Goal: Transaction & Acquisition: Purchase product/service

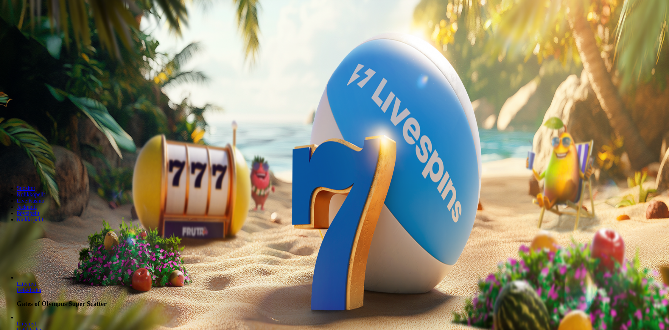
click at [21, 28] on span "Talletus" at bounding box center [14, 25] width 16 height 5
click at [52, 160] on input "***" at bounding box center [28, 163] width 50 height 7
type input "*"
click at [50, 173] on button "TALLETA JA PELAA" at bounding box center [27, 176] width 48 height 7
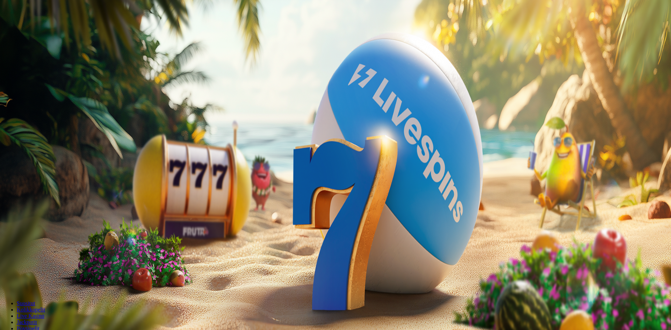
type input "**"
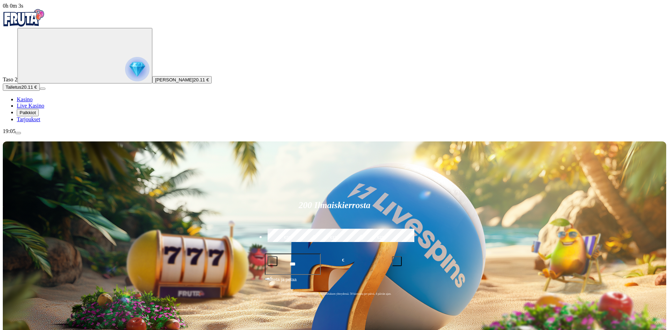
click at [36, 115] on span "Palkkiot" at bounding box center [28, 112] width 16 height 5
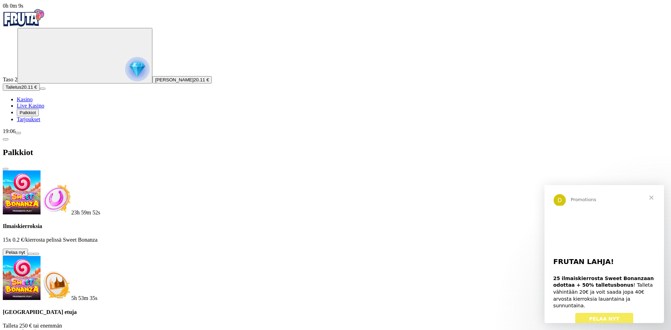
scroll to position [92, 0]
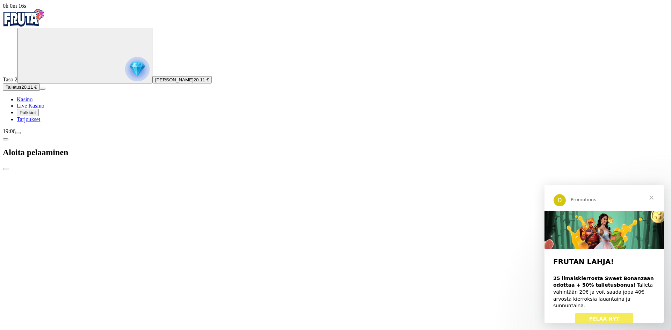
click at [35, 115] on span "Palkkiot" at bounding box center [28, 112] width 16 height 5
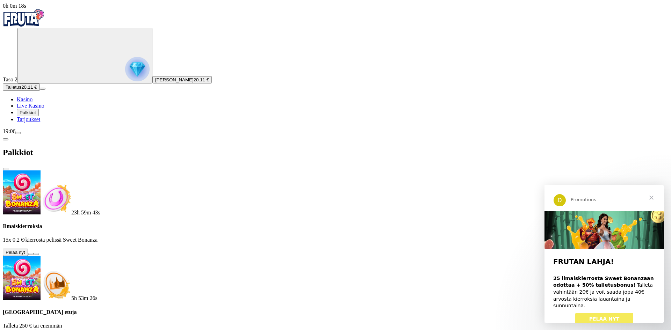
click at [34, 253] on button at bounding box center [31, 254] width 6 height 2
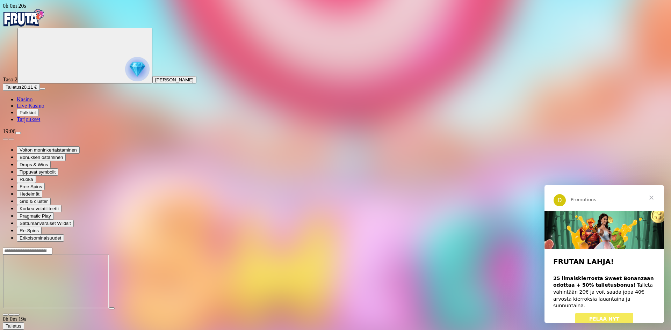
click at [651, 201] on span "Sulje" at bounding box center [651, 197] width 25 height 25
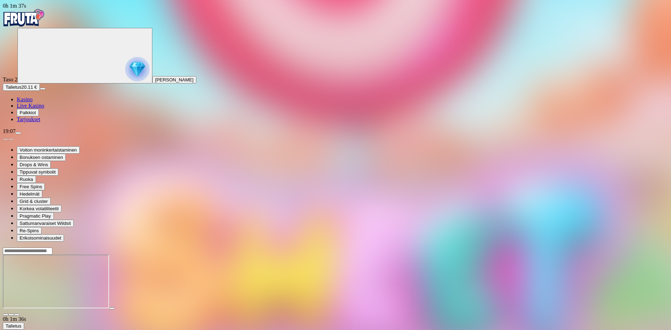
click at [32, 102] on span "Kasino" at bounding box center [25, 99] width 16 height 6
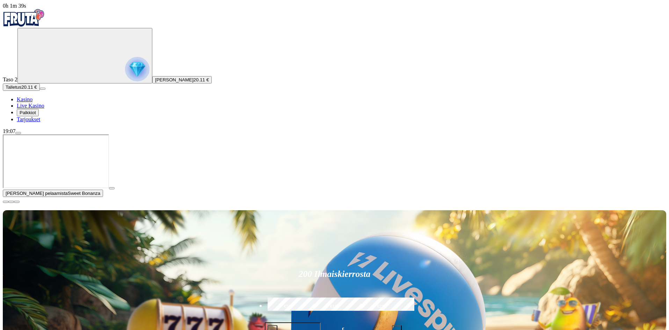
click at [6, 202] on span "close icon" at bounding box center [6, 202] width 0 height 0
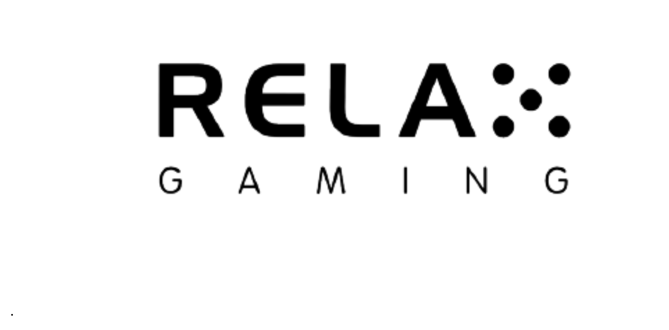
scroll to position [1852, 0]
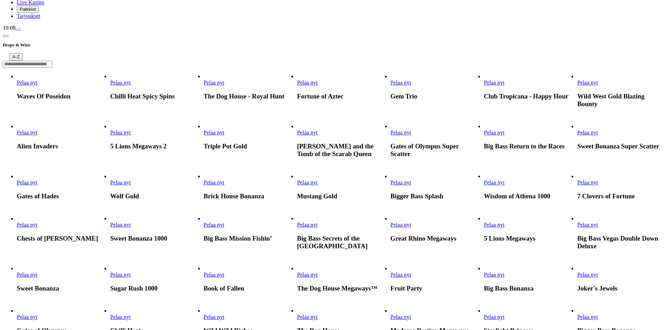
scroll to position [105, 0]
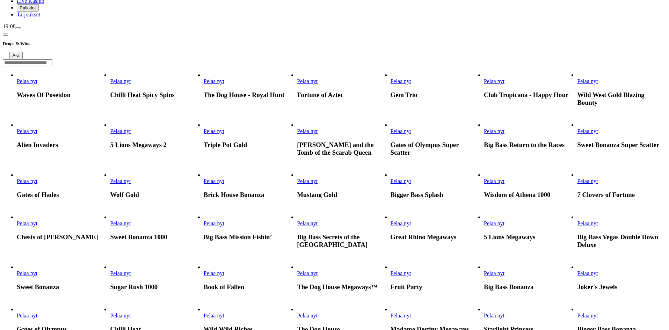
click at [297, 184] on link "Mustang Gold" at bounding box center [297, 184] width 0 height 0
